Goal: Task Accomplishment & Management: Manage account settings

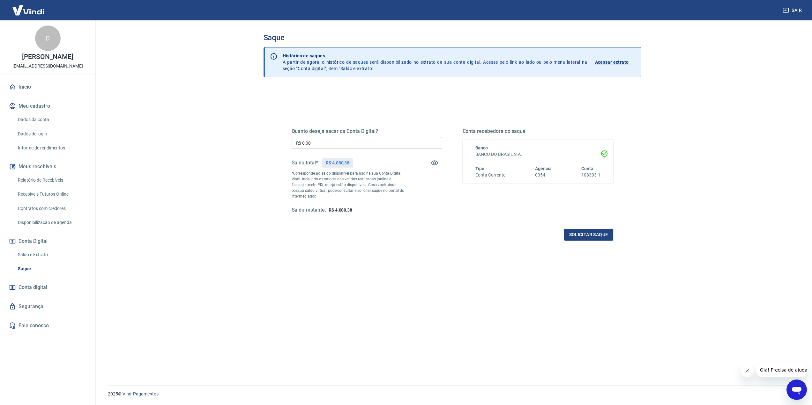
click at [366, 146] on input "R$ 0,00" at bounding box center [366, 143] width 151 height 12
type input "R$ 4.080,00"
click at [602, 236] on button "Solicitar saque" at bounding box center [588, 235] width 49 height 12
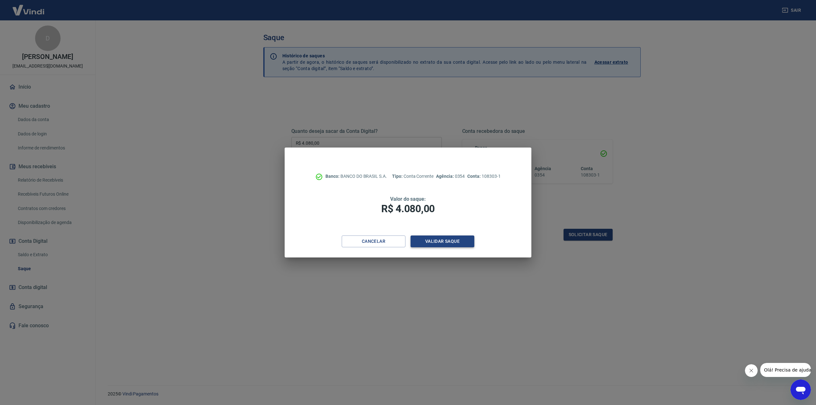
click at [456, 243] on button "Validar saque" at bounding box center [443, 242] width 64 height 12
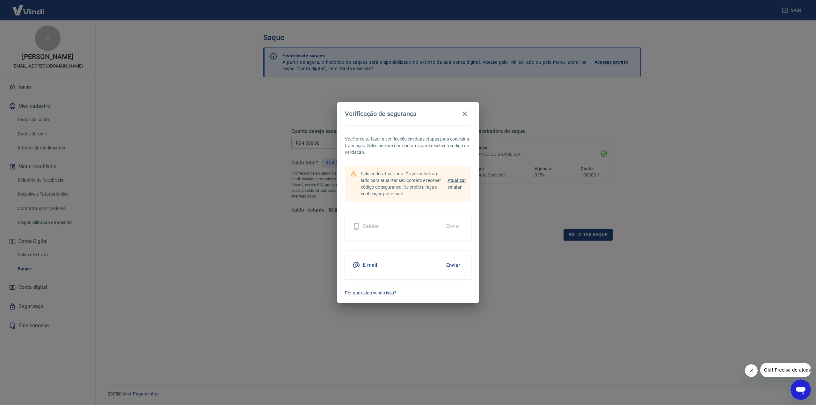
click at [457, 265] on button "Enviar" at bounding box center [453, 265] width 21 height 13
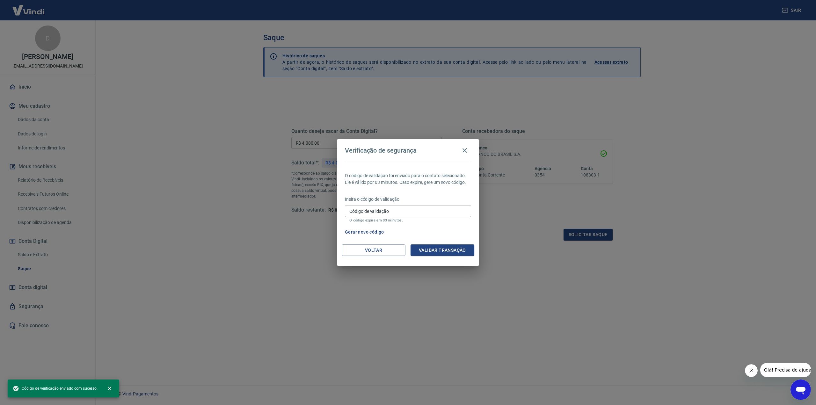
click at [406, 211] on input "Código de validação" at bounding box center [408, 211] width 126 height 12
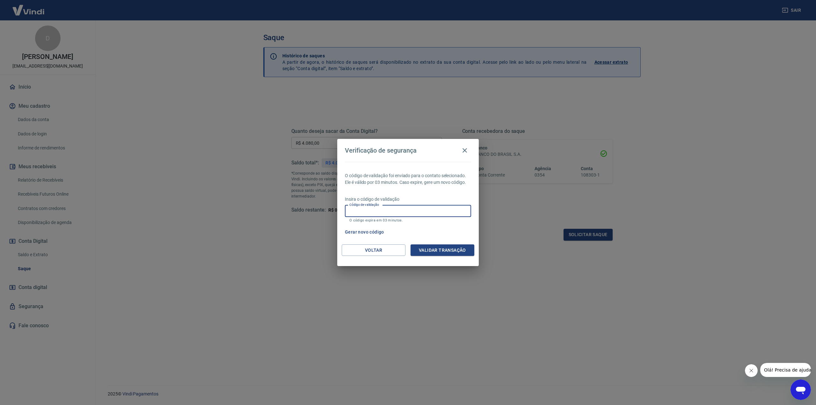
click at [427, 208] on input "Código de validação" at bounding box center [408, 211] width 126 height 12
paste input "312989"
type input "312989"
click at [435, 249] on button "Validar transação" at bounding box center [443, 251] width 64 height 12
